Goal: Task Accomplishment & Management: Use online tool/utility

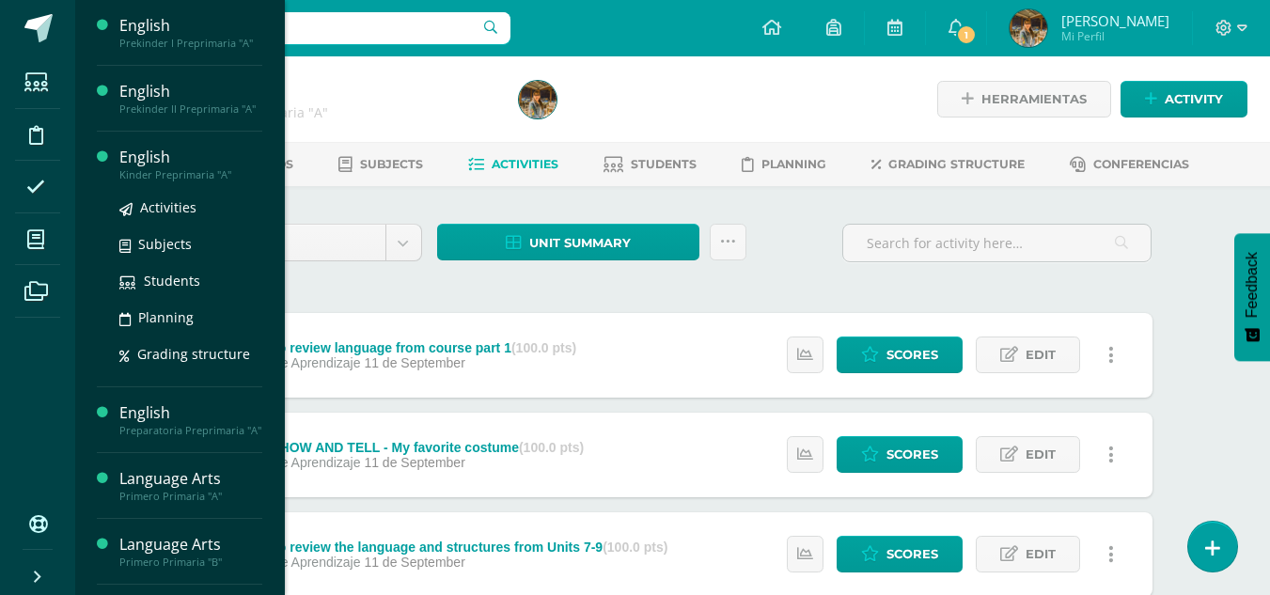
click at [155, 169] on div "Kinder Preprimaria "A"" at bounding box center [190, 174] width 143 height 13
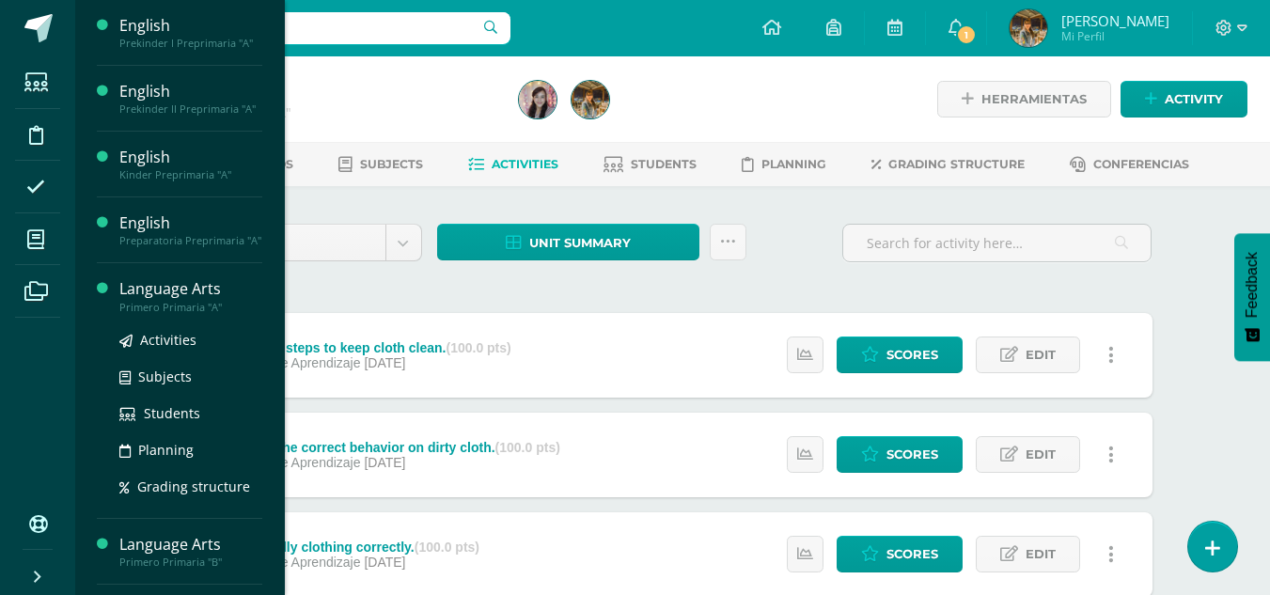
click at [125, 302] on div "Primero Primaria "A"" at bounding box center [190, 307] width 143 height 13
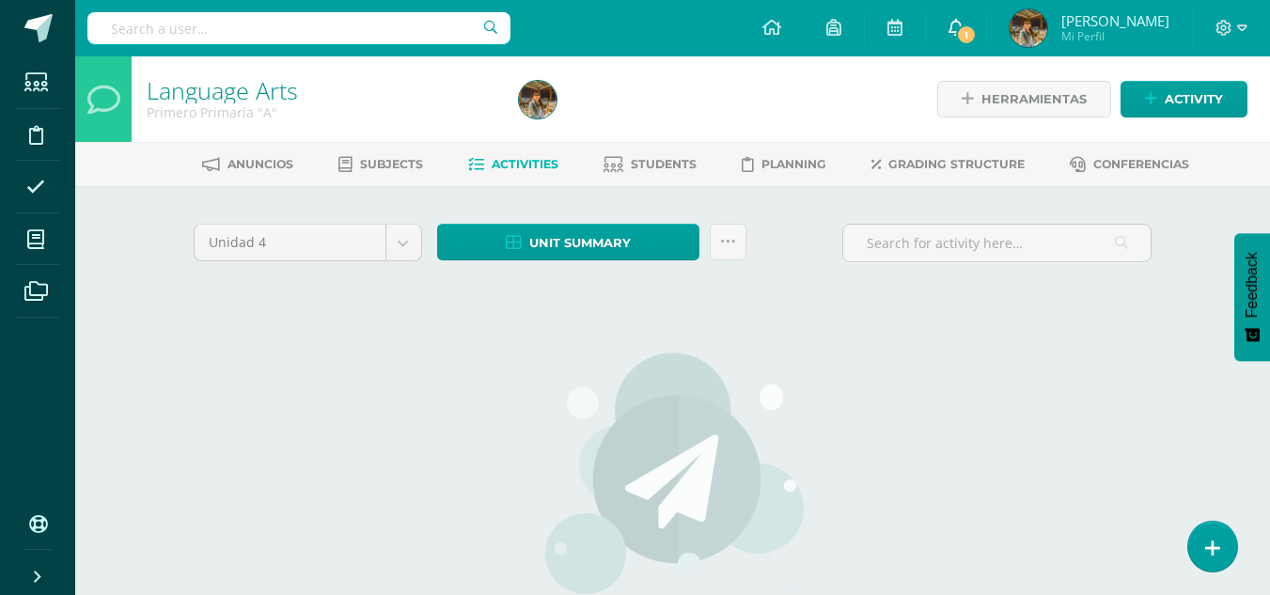
click at [965, 33] on span "1" at bounding box center [966, 34] width 21 height 21
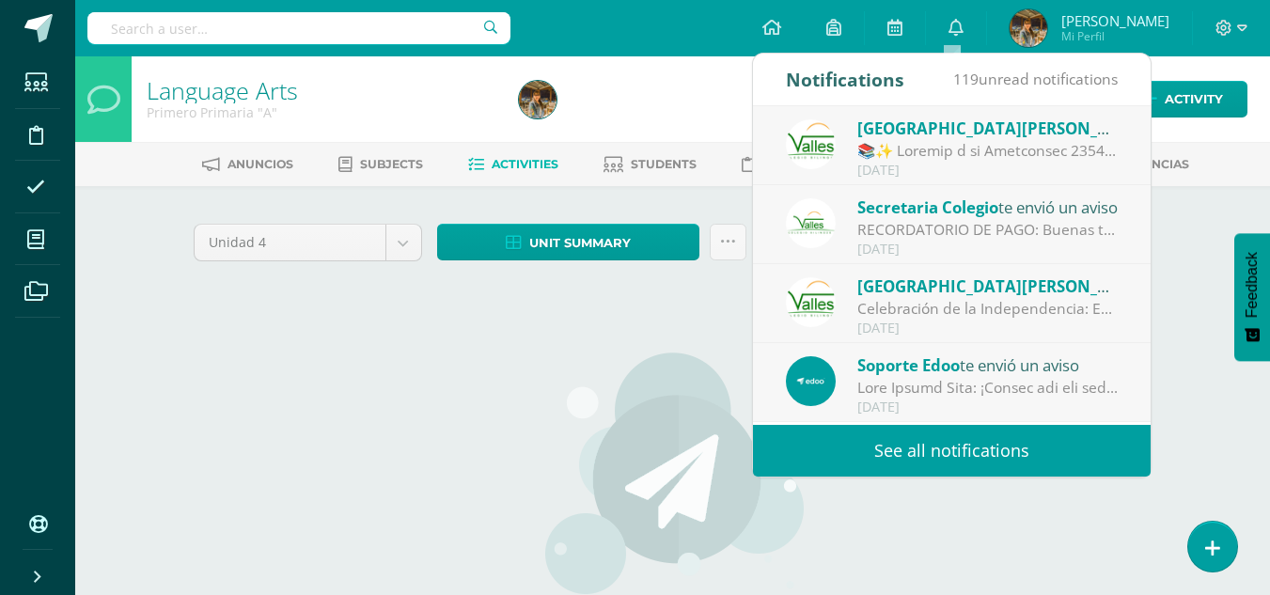
click at [657, 371] on img at bounding box center [673, 473] width 266 height 244
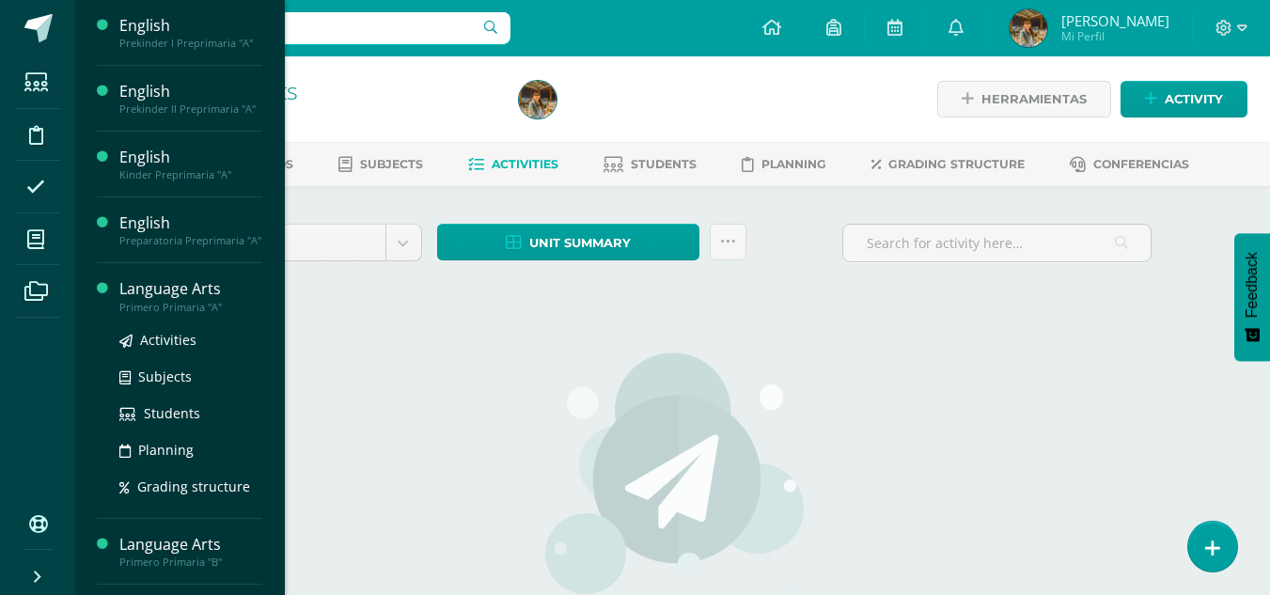
click at [147, 298] on div "Language Arts" at bounding box center [190, 289] width 143 height 22
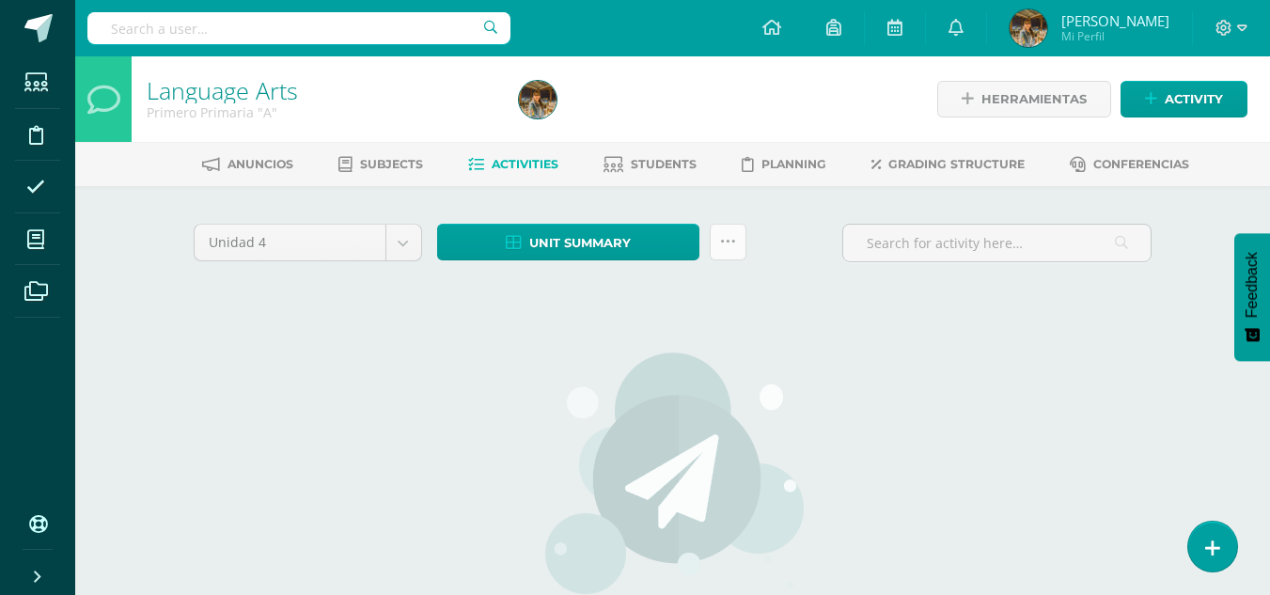
click at [725, 247] on icon at bounding box center [728, 242] width 16 height 16
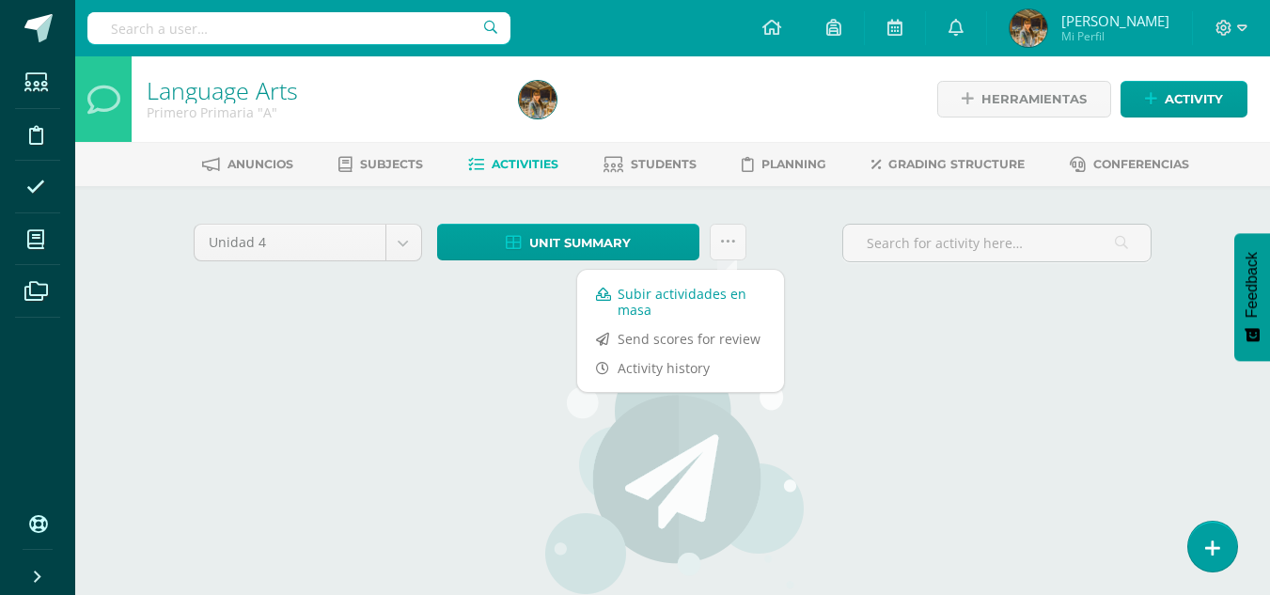
click at [695, 302] on link "Subir actividades en masa" at bounding box center [680, 301] width 207 height 45
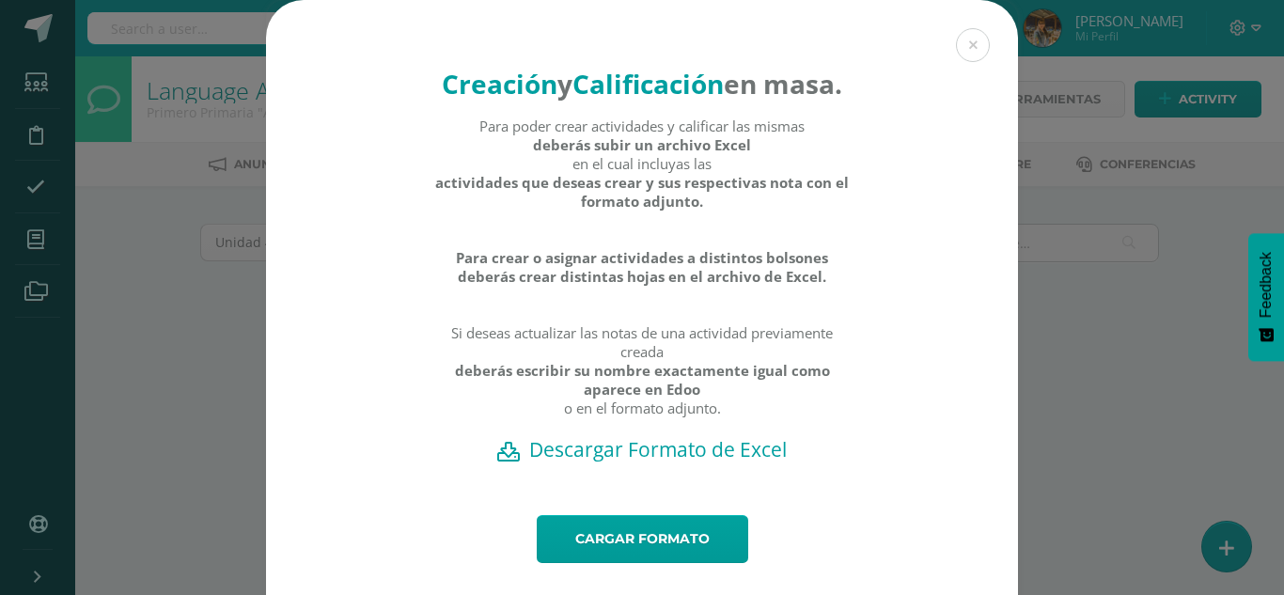
click at [646, 462] on h2 "Descargar Formato de Excel" at bounding box center [642, 449] width 686 height 26
click at [963, 48] on button at bounding box center [973, 45] width 34 height 34
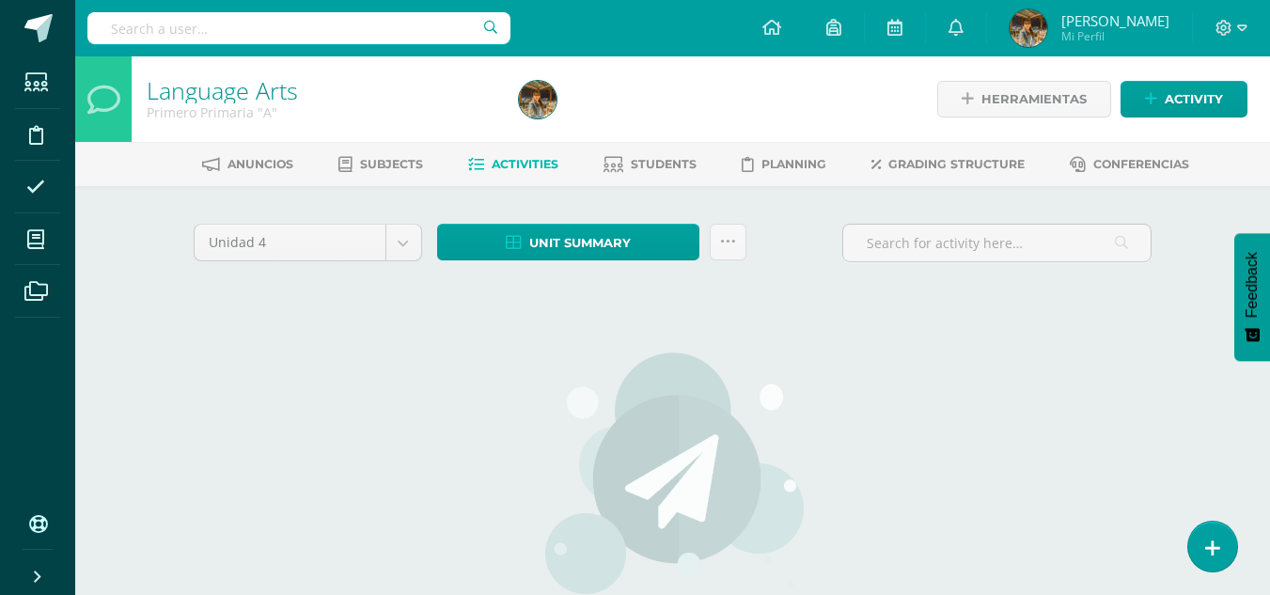
click at [38, 435] on ul "Students Discipline Attendance My courses Archivos" at bounding box center [37, 278] width 75 height 445
